Goal: Check status

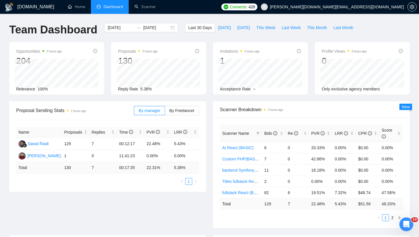
click at [159, 212] on div "Proposal Sending Stats 2 hours ago By manager By Freelancer Name Proposals Repl…" at bounding box center [209, 169] width 407 height 134
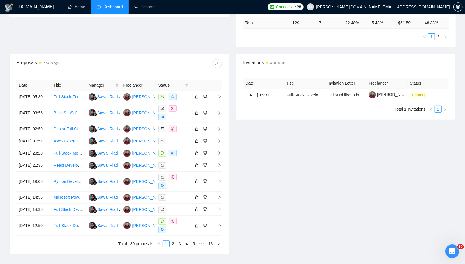
scroll to position [187, 0]
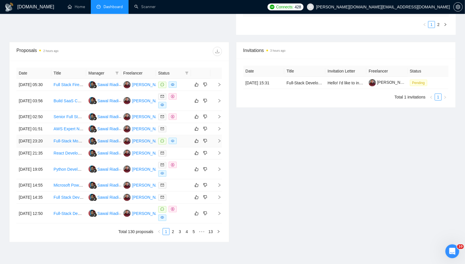
click at [219, 143] on icon "right" at bounding box center [220, 141] width 4 height 4
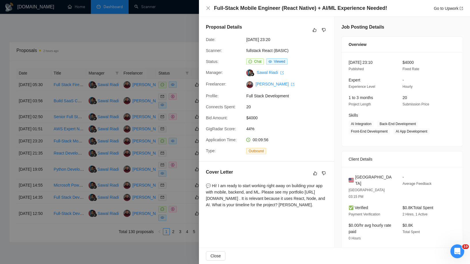
click at [173, 19] on div at bounding box center [235, 132] width 470 height 264
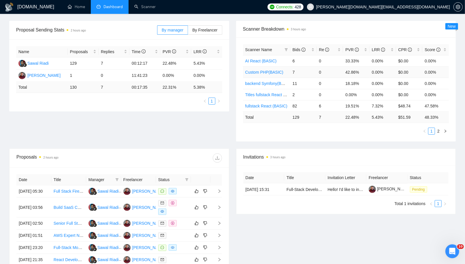
scroll to position [0, 0]
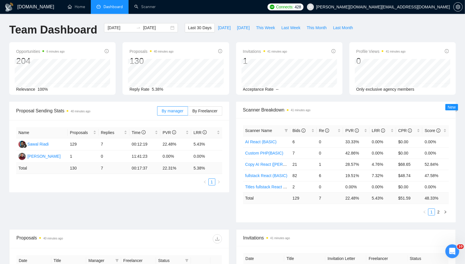
click at [204, 210] on div "Proposal Sending Stats 40 minutes ago By manager By Freelancer Name Proposals R…" at bounding box center [233, 166] width 454 height 128
click at [213, 202] on div "Proposal Sending Stats 40 minutes ago By manager By Freelancer Name Proposals R…" at bounding box center [233, 166] width 454 height 128
click at [232, 97] on div "Opportunities 6 minutes ago 204 Relevance 100% Proposals 40 minutes ago 130 202…" at bounding box center [233, 71] width 454 height 59
